Goal: Information Seeking & Learning: Learn about a topic

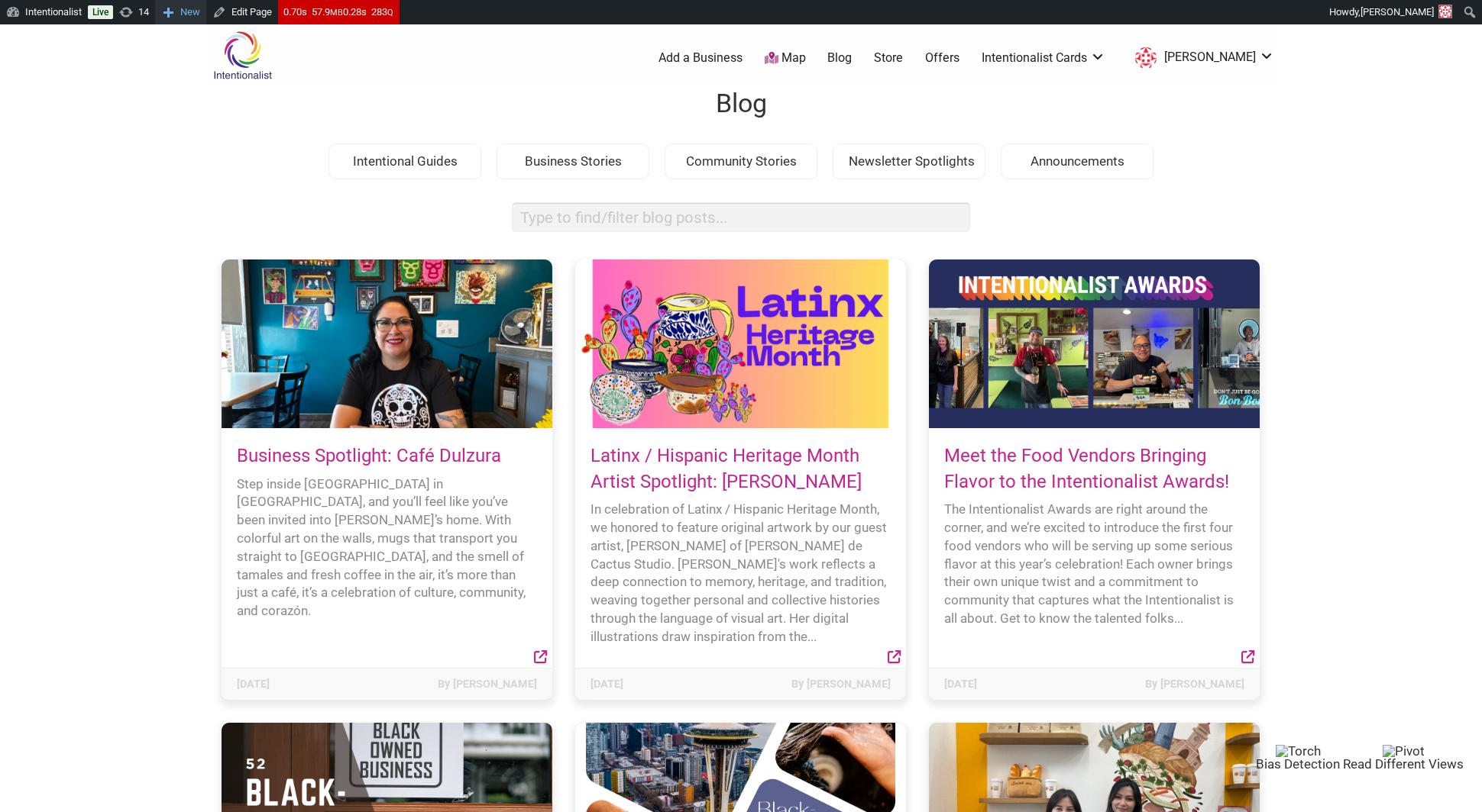
click at [193, 12] on span "New" at bounding box center [190, 12] width 20 height 25
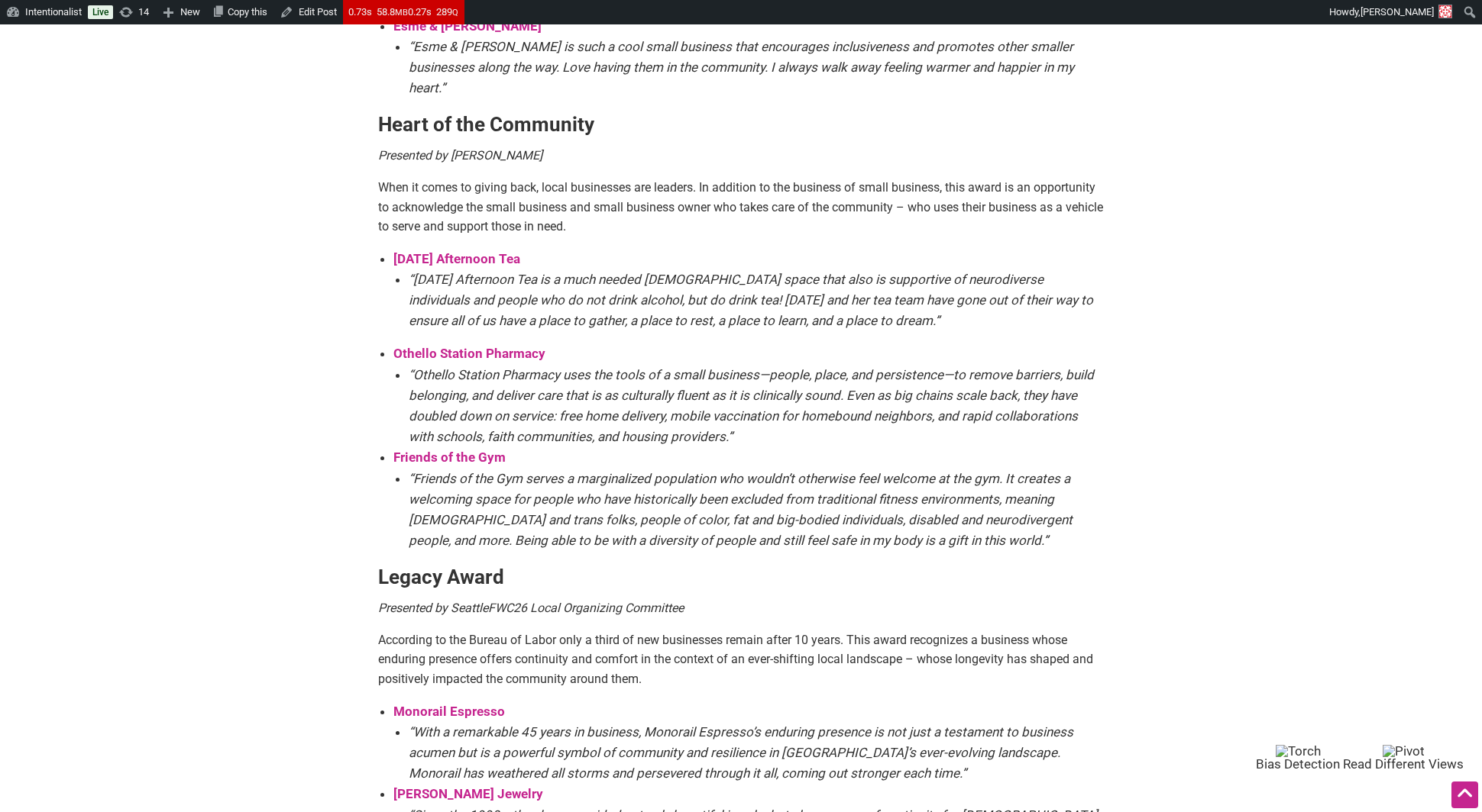
scroll to position [26, 0]
